Goal: Task Accomplishment & Management: Use online tool/utility

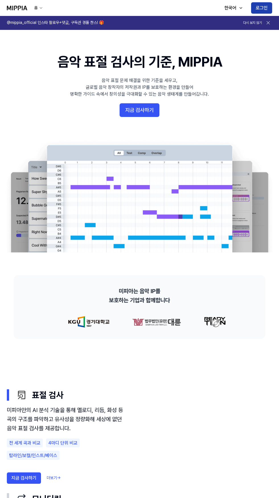
click at [261, 8] on button "로그인" at bounding box center [261, 7] width 21 height 11
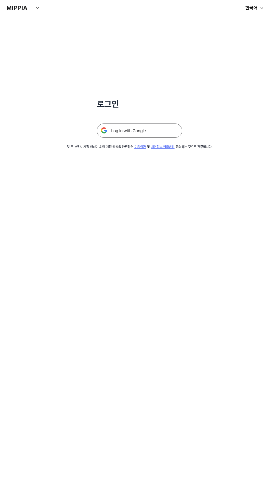
click at [150, 128] on img at bounding box center [139, 130] width 85 height 14
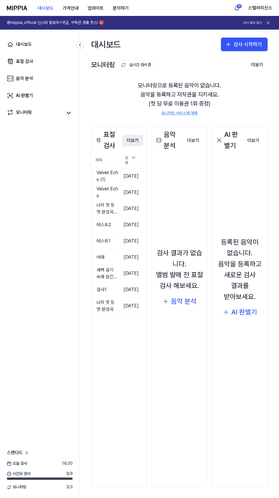
click at [137, 139] on button "더보기" at bounding box center [132, 140] width 21 height 11
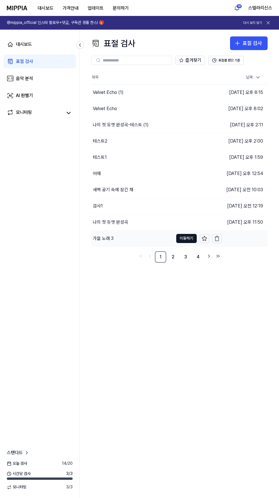
click at [177, 243] on td "가을 노래 3 이동하기" at bounding box center [156, 238] width 131 height 16
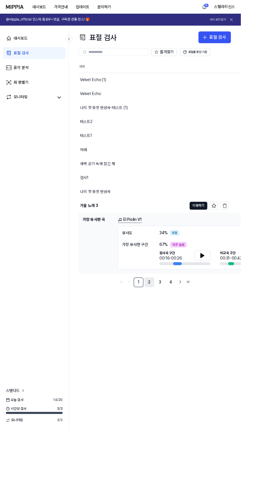
click at [174, 326] on link "2" at bounding box center [172, 326] width 11 height 11
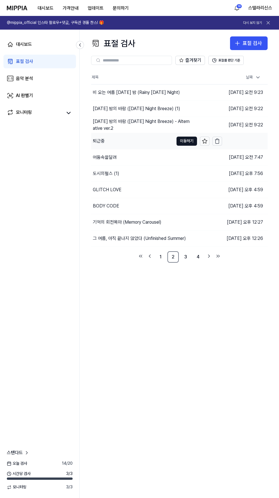
click at [118, 142] on div "퇴근중" at bounding box center [132, 141] width 82 height 16
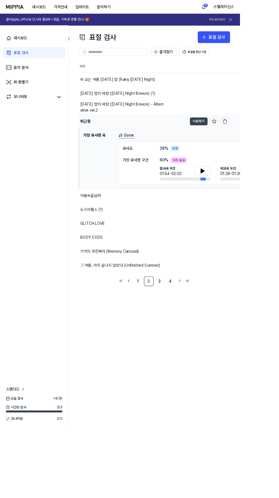
click at [223, 141] on button "이동하기" at bounding box center [231, 141] width 20 height 9
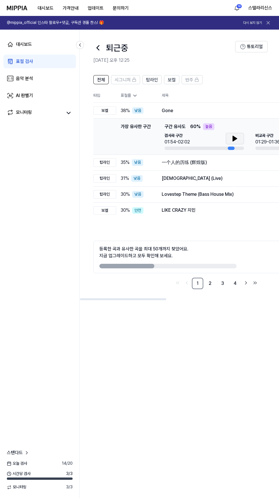
click at [235, 137] on icon at bounding box center [234, 138] width 7 height 7
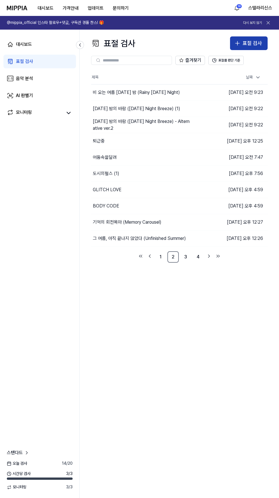
click at [253, 43] on div "표절 검사" at bounding box center [251, 43] width 19 height 8
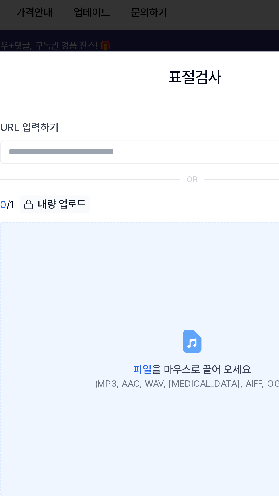
click at [136, 160] on div "파일 을 마우스로 끌어 오세요" at bounding box center [139, 164] width 85 height 8
click at [0, 0] on input "파일 을 마우스로 끌어 오세요 (MP3, AAC, WAV, [MEDICAL_DATA], AIFF, OGG)" at bounding box center [0, 0] width 0 height 0
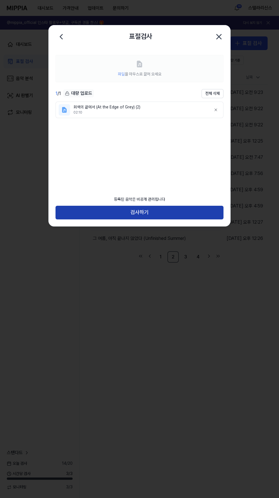
click at [195, 215] on button "검사하기" at bounding box center [139, 213] width 168 height 14
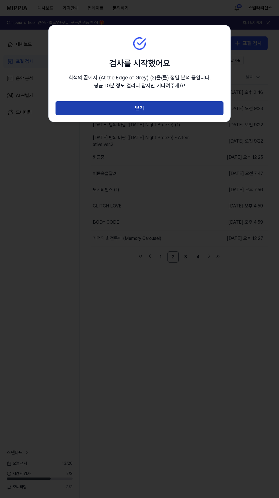
click at [212, 103] on button "닫기" at bounding box center [139, 108] width 168 height 14
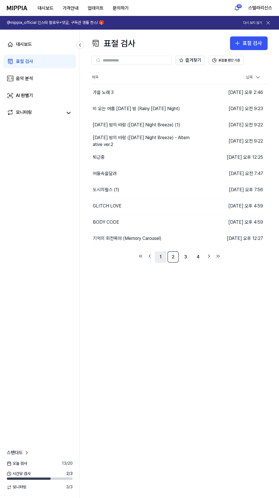
click at [160, 257] on link "1" at bounding box center [160, 256] width 11 height 11
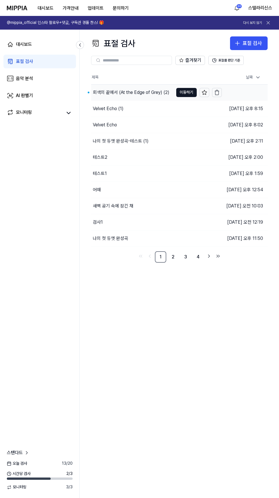
click at [107, 89] on div "회색의 끝에서 (At the Edge of Grey) (2)" at bounding box center [131, 92] width 77 height 7
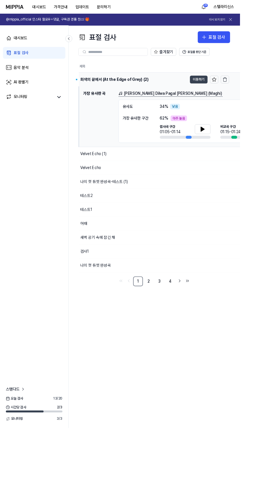
click at [230, 92] on button "이동하기" at bounding box center [231, 92] width 20 height 9
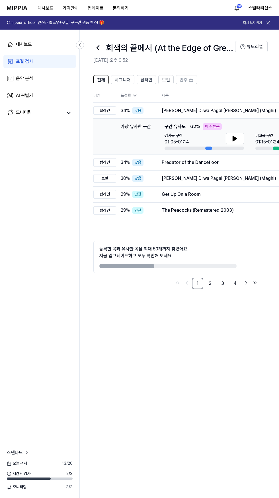
click at [98, 48] on icon at bounding box center [97, 47] width 9 height 9
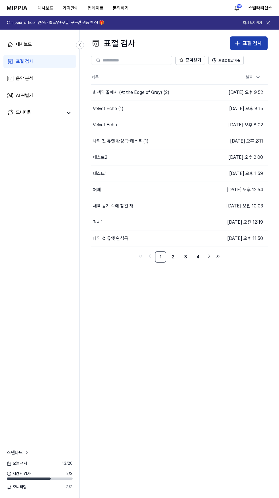
click at [237, 42] on icon "button" at bounding box center [237, 43] width 7 height 7
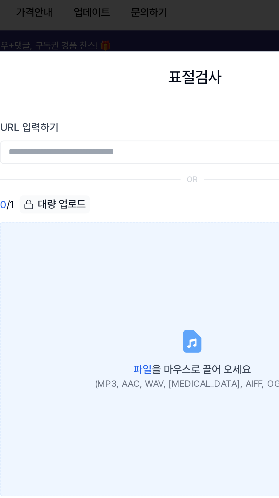
click at [139, 156] on icon at bounding box center [139, 151] width 11 height 11
click at [0, 0] on input "파일 을 마우스로 끌어 오세요 (MP3, AAC, WAV, [MEDICAL_DATA], AIFF, OGG)" at bounding box center [0, 0] width 0 height 0
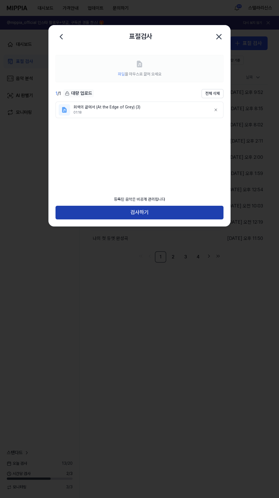
click at [113, 210] on button "검사하기" at bounding box center [139, 213] width 168 height 14
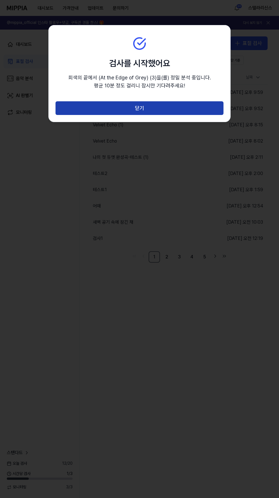
click at [84, 102] on button "닫기" at bounding box center [139, 108] width 168 height 14
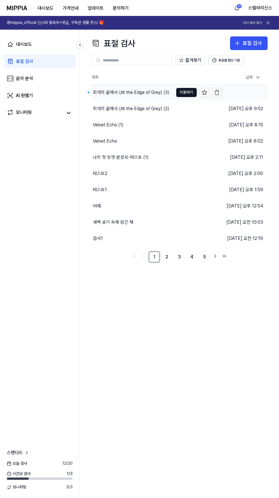
click at [149, 95] on div "회색의 끝에서 (At the Edge of Grey) (3)" at bounding box center [131, 92] width 77 height 7
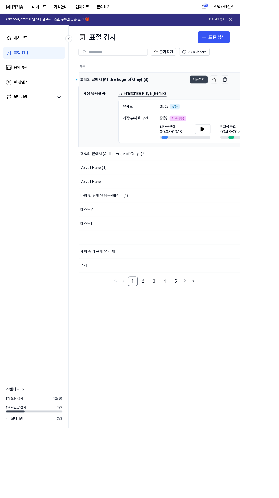
click at [235, 91] on button "이동하기" at bounding box center [231, 92] width 20 height 9
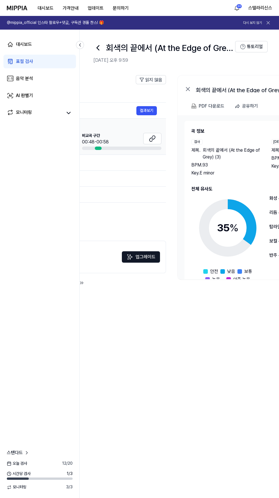
scroll to position [0, 259]
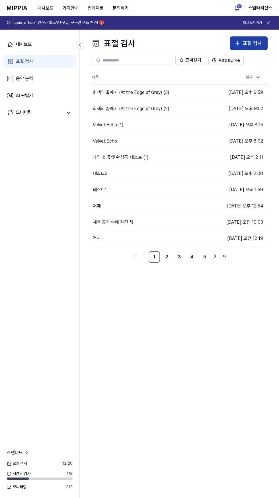
click at [245, 44] on div "표절 검사" at bounding box center [251, 43] width 19 height 8
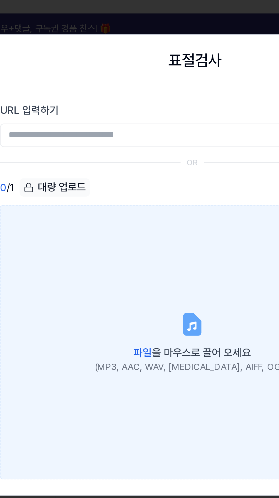
click at [139, 160] on div "파일 을 마우스로 끌어 오세요" at bounding box center [139, 164] width 85 height 8
click at [0, 0] on input "파일 을 마우스로 끌어 오세요 (MP3, AAC, WAV, [MEDICAL_DATA], AIFF, OGG)" at bounding box center [0, 0] width 0 height 0
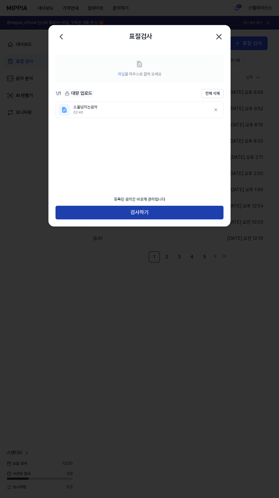
click at [109, 208] on button "검사하기" at bounding box center [139, 213] width 168 height 14
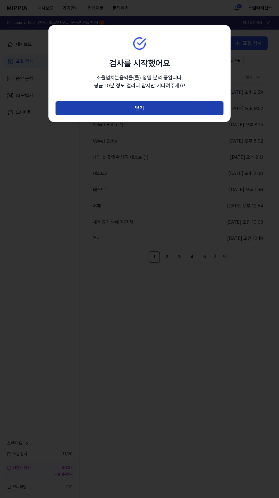
click at [78, 108] on button "닫기" at bounding box center [139, 108] width 168 height 14
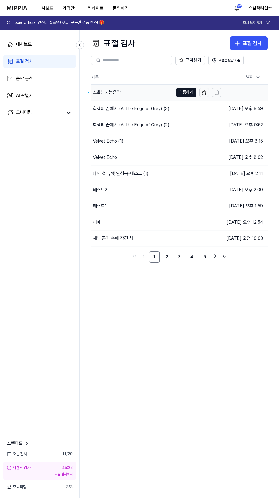
click at [135, 94] on div "소울넘치는음악" at bounding box center [132, 92] width 82 height 16
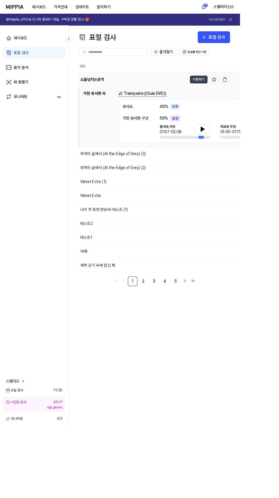
click at [232, 91] on button "이동하기" at bounding box center [231, 92] width 20 height 9
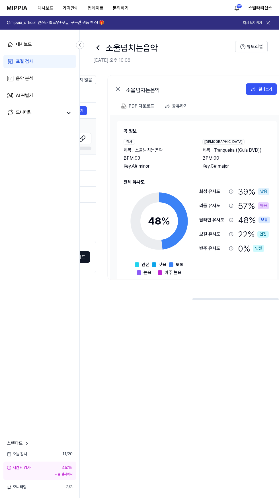
scroll to position [0, 259]
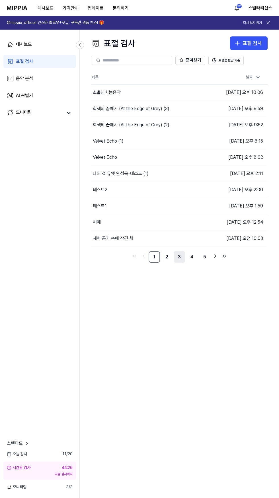
click at [179, 257] on link "3" at bounding box center [178, 256] width 11 height 11
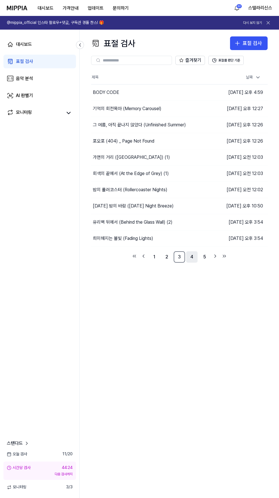
click at [192, 257] on link "4" at bounding box center [191, 256] width 11 height 11
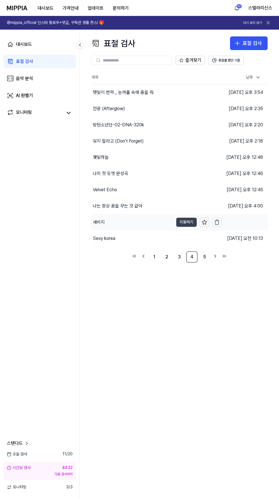
click at [180, 218] on button "이동하기" at bounding box center [186, 222] width 20 height 9
click at [154, 225] on div "새비지" at bounding box center [132, 222] width 82 height 16
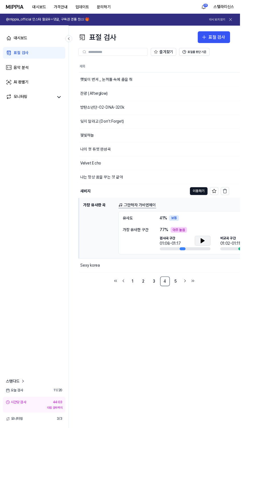
click at [233, 279] on icon at bounding box center [235, 279] width 4 height 5
click at [231, 222] on button "이동하기" at bounding box center [231, 222] width 20 height 9
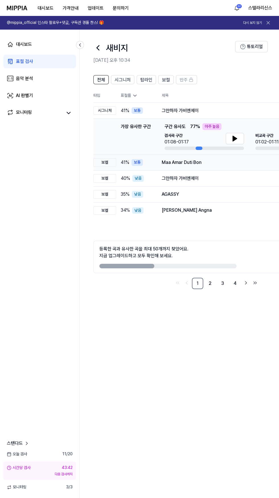
click at [175, 164] on div "Maa Amar Duti Bon" at bounding box center [236, 162] width 148 height 7
